Goal: Transaction & Acquisition: Purchase product/service

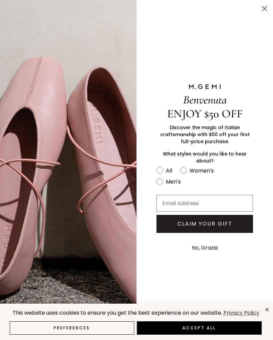
click at [264, 7] on circle "Close dialog" at bounding box center [264, 8] width 11 height 11
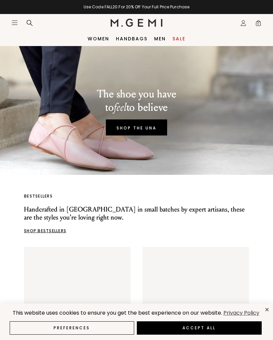
click at [246, 22] on icon "Icons/20x20/profile@2x" at bounding box center [243, 23] width 7 height 7
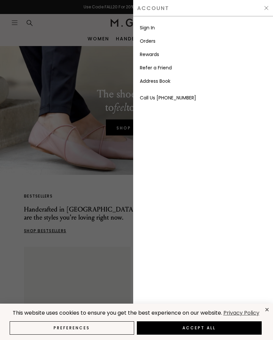
click at [152, 30] on link "Sign In" at bounding box center [147, 27] width 15 height 7
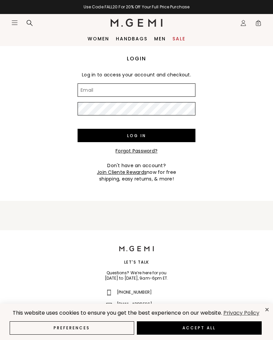
click at [159, 88] on input "Email" at bounding box center [137, 89] width 118 height 13
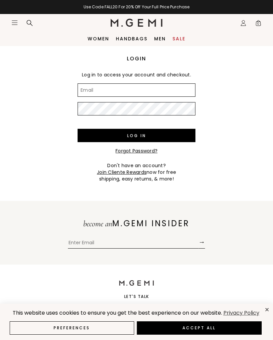
type input "[EMAIL_ADDRESS][DOMAIN_NAME]"
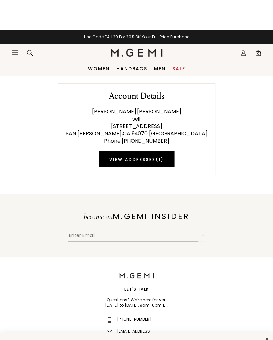
scroll to position [43, 0]
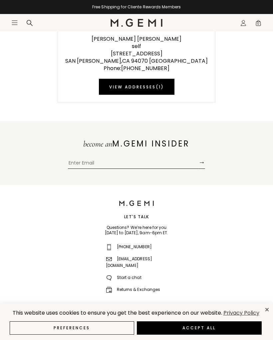
click at [68, 325] on button "Preferences" at bounding box center [72, 327] width 125 height 13
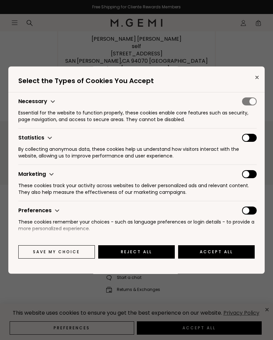
click at [148, 252] on button "Reject All" at bounding box center [136, 251] width 77 height 13
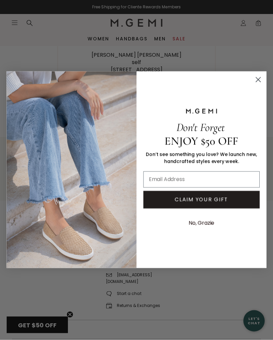
scroll to position [22, 0]
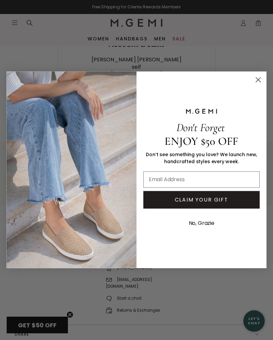
click at [258, 78] on circle "Close dialog" at bounding box center [258, 79] width 11 height 11
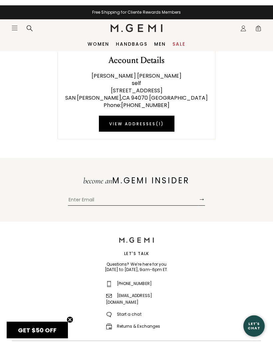
scroll to position [0, 0]
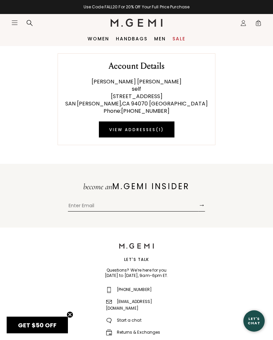
click at [77, 205] on input "Enter Email" at bounding box center [133, 206] width 131 height 10
type input "rrgarner@pacbell.net"
click at [204, 207] on button "→" at bounding box center [202, 204] width 7 height 13
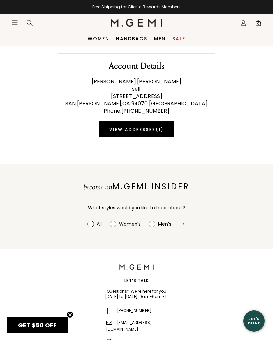
radio input "true"
click at [114, 226] on circle at bounding box center [113, 223] width 6 height 6
click at [88, 220] on input "Women's" at bounding box center [87, 220] width 0 height 0
radio input "true"
click at [37, 323] on span "GET $50 OFF" at bounding box center [37, 325] width 39 height 8
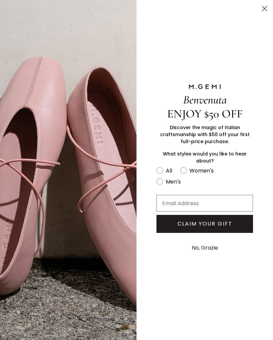
click at [264, 10] on circle "Close dialog" at bounding box center [264, 8] width 11 height 11
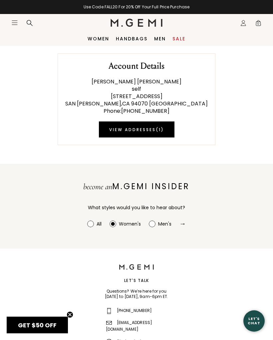
click at [28, 21] on icon at bounding box center [29, 23] width 7 height 7
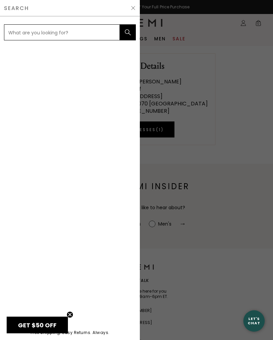
click at [20, 31] on input "text" at bounding box center [62, 32] width 116 height 16
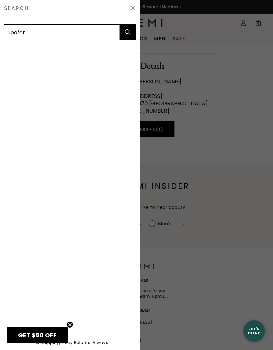
type input "Loafer"
click at [128, 32] on button "submit" at bounding box center [128, 32] width 16 height 16
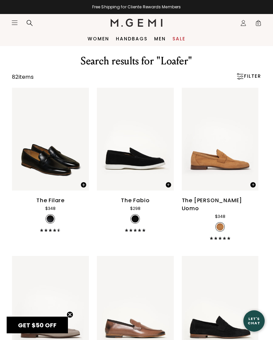
click at [95, 41] on link "Women" at bounding box center [99, 38] width 22 height 5
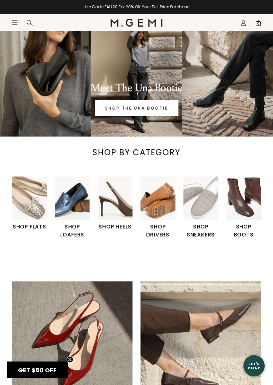
scroll to position [24, 0]
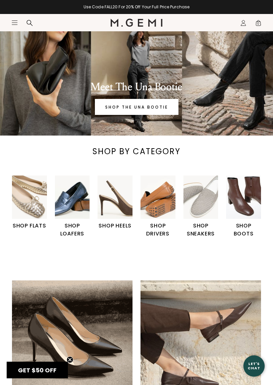
click at [69, 204] on img "2 / 6" at bounding box center [72, 198] width 35 height 44
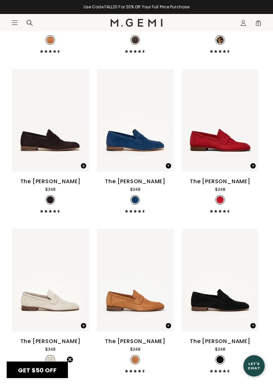
scroll to position [574, 0]
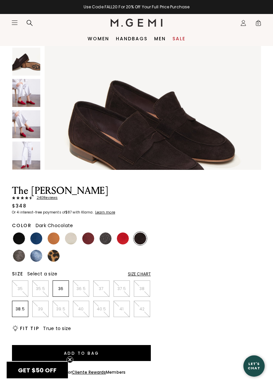
scroll to position [171, 0]
click at [87, 241] on img at bounding box center [88, 239] width 12 height 12
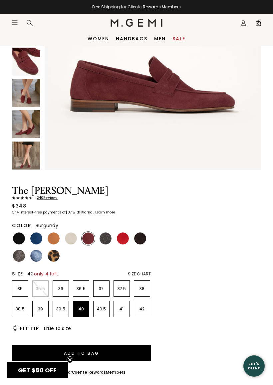
click at [76, 308] on p "40" at bounding box center [81, 309] width 16 height 5
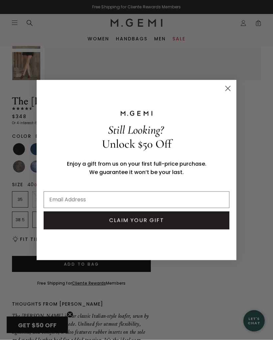
scroll to position [206, 0]
